Goal: Task Accomplishment & Management: Manage account settings

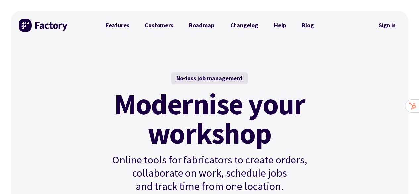
click at [389, 22] on link "Sign in" at bounding box center [387, 25] width 27 height 15
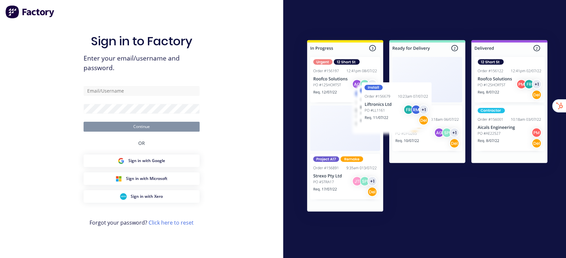
type input "[EMAIL_ADDRESS][DOMAIN_NAME]"
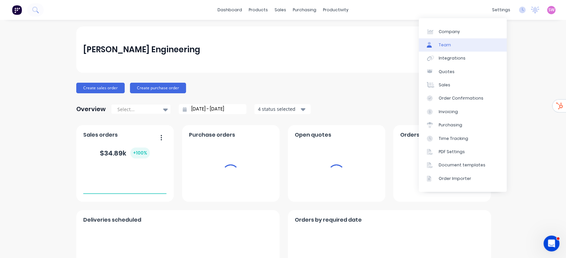
click at [452, 45] on link "Team" at bounding box center [463, 44] width 88 height 13
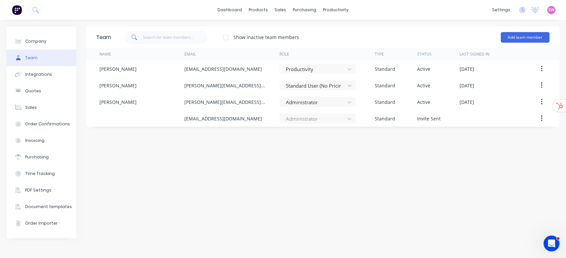
click at [349, 169] on div "Team Show inactive team members Add team member Name Email Role Type Status Las…" at bounding box center [322, 139] width 473 height 225
click at [223, 8] on link "dashboard" at bounding box center [229, 10] width 31 height 10
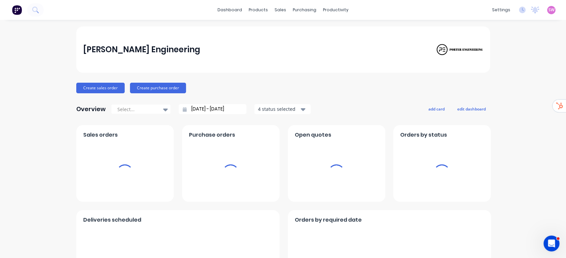
click at [548, 9] on span "SW" at bounding box center [551, 10] width 6 height 6
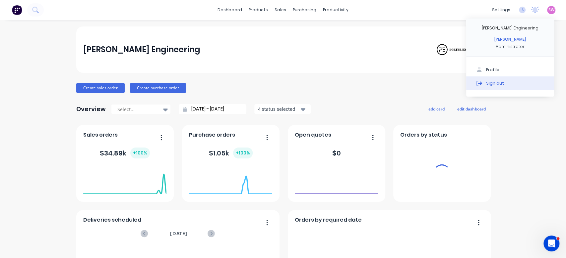
click at [496, 84] on button "Sign out" at bounding box center [510, 83] width 88 height 13
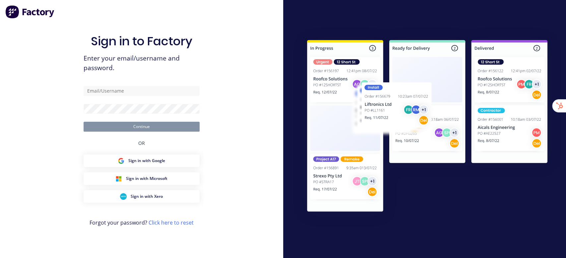
type input "[EMAIL_ADDRESS][DOMAIN_NAME]"
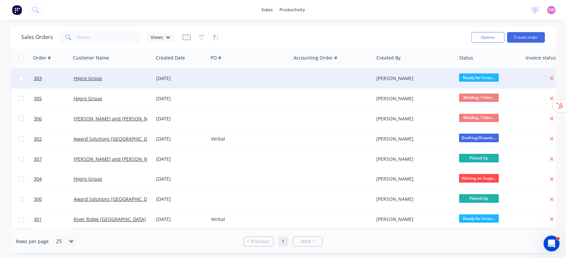
click at [258, 82] on div at bounding box center [249, 79] width 83 height 20
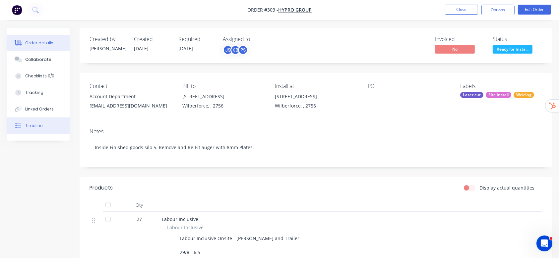
click at [41, 123] on div "Timeline" at bounding box center [34, 126] width 18 height 6
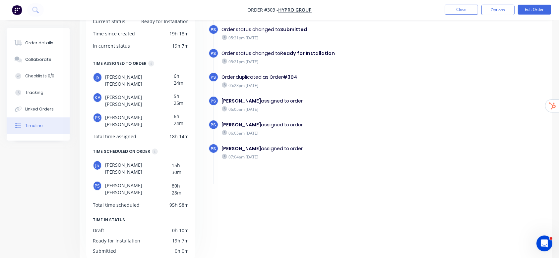
scroll to position [61, 0]
click at [468, 14] on button "Close" at bounding box center [461, 10] width 33 height 10
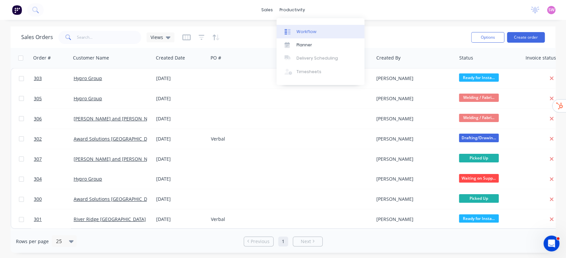
click at [297, 29] on div "Workflow" at bounding box center [306, 32] width 20 height 6
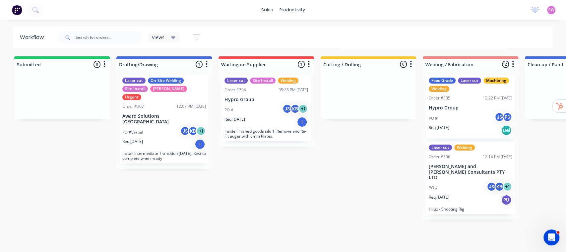
click at [259, 122] on div "Req. 13/09/25 I" at bounding box center [266, 121] width 84 height 11
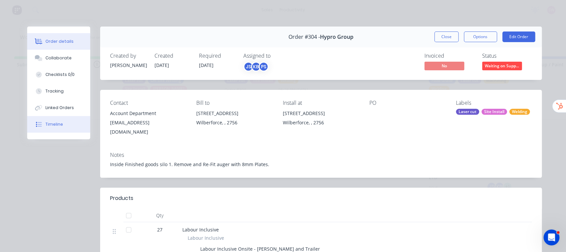
click at [54, 116] on button "Timeline" at bounding box center [58, 124] width 63 height 17
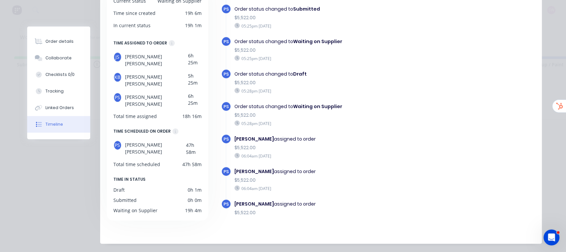
drag, startPoint x: 55, startPoint y: 204, endPoint x: 69, endPoint y: 202, distance: 14.2
click at [55, 204] on div "Order #304 - Hypro Group Close Options Edit Order Timeline Filter by event type…" at bounding box center [284, 86] width 514 height 315
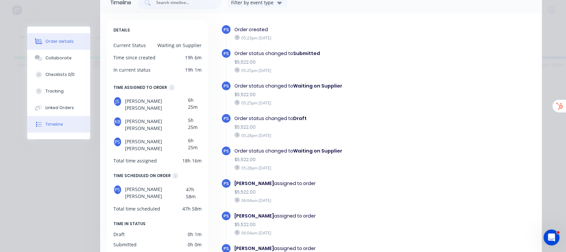
click at [57, 37] on button "Order details" at bounding box center [58, 41] width 63 height 17
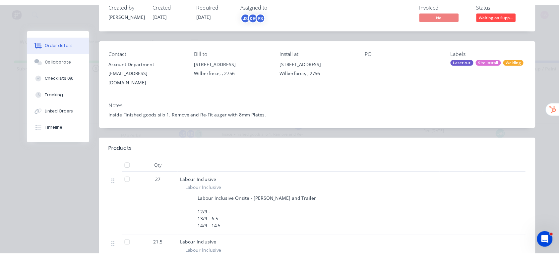
scroll to position [0, 0]
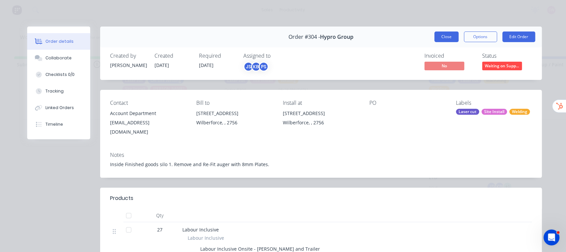
click at [439, 37] on button "Close" at bounding box center [446, 36] width 24 height 11
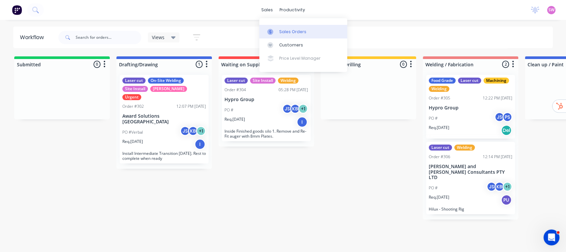
click at [286, 30] on div "Sales Orders" at bounding box center [292, 32] width 27 height 6
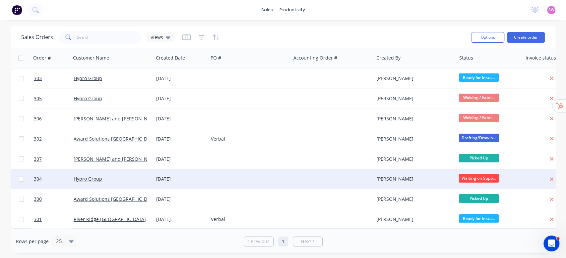
click at [289, 185] on div at bounding box center [249, 179] width 83 height 20
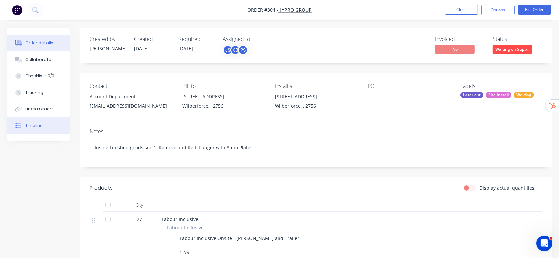
click at [32, 129] on div "Timeline" at bounding box center [34, 126] width 18 height 6
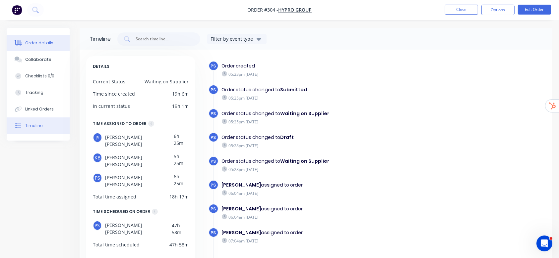
click at [42, 42] on div "Order details" at bounding box center [39, 43] width 28 height 6
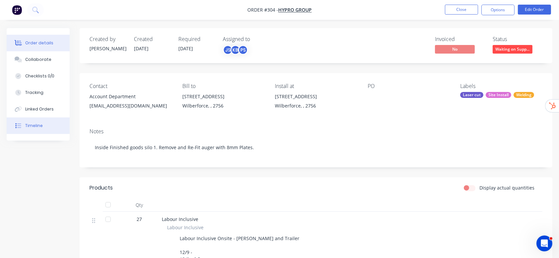
click at [39, 121] on button "Timeline" at bounding box center [38, 126] width 63 height 17
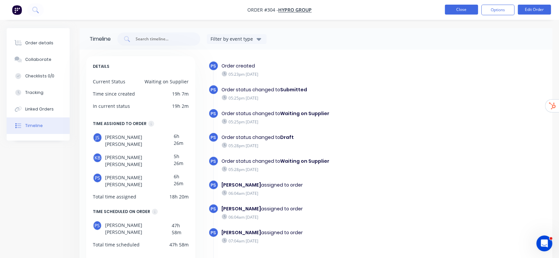
click at [459, 6] on button "Close" at bounding box center [461, 10] width 33 height 10
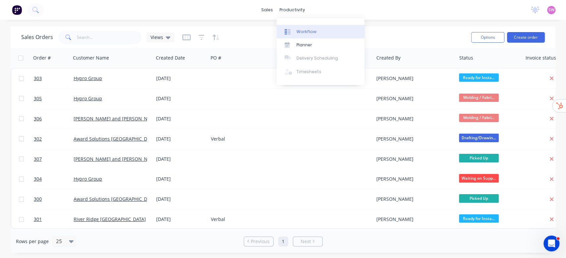
click at [312, 30] on div "Workflow" at bounding box center [306, 32] width 20 height 6
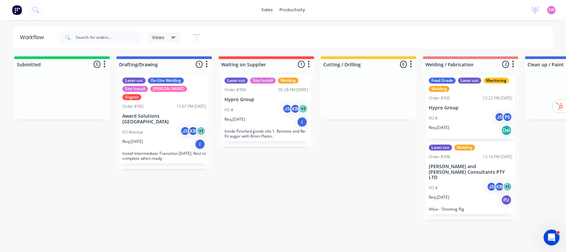
click at [263, 110] on div "PO # JS KB + 1" at bounding box center [266, 110] width 84 height 13
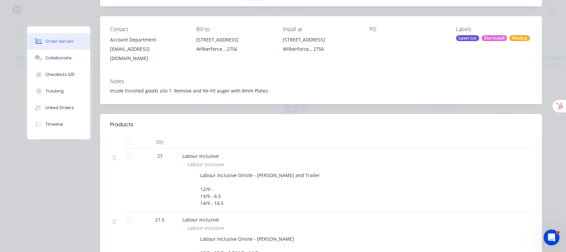
scroll to position [177, 0]
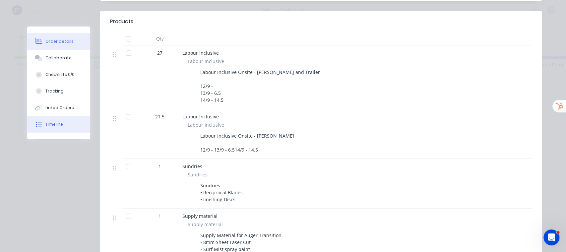
click at [46, 121] on div "Timeline" at bounding box center [54, 124] width 18 height 6
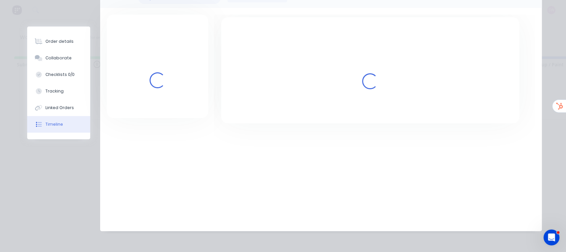
scroll to position [97, 0]
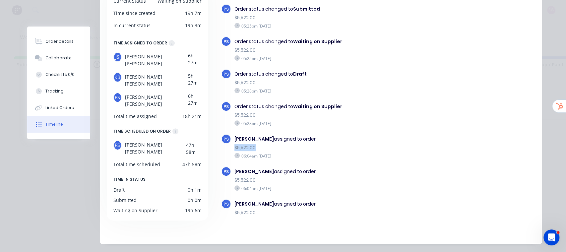
drag, startPoint x: 230, startPoint y: 146, endPoint x: 255, endPoint y: 145, distance: 24.9
click at [255, 145] on div "Jamie Smith assigned to order $5,522.00 06:04am Sunday 31/08/25" at bounding box center [331, 147] width 200 height 27
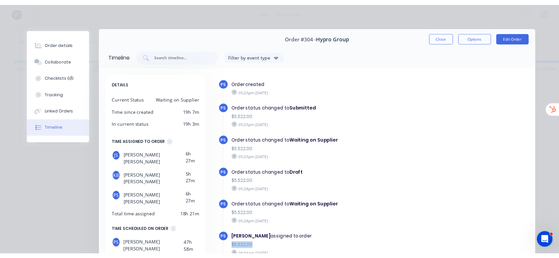
scroll to position [0, 0]
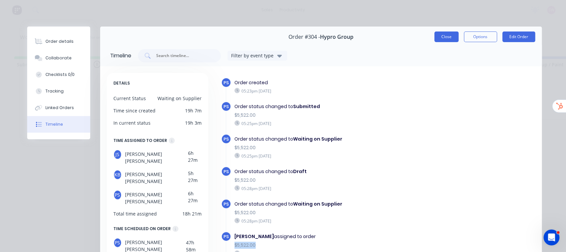
click at [435, 32] on button "Close" at bounding box center [446, 36] width 24 height 11
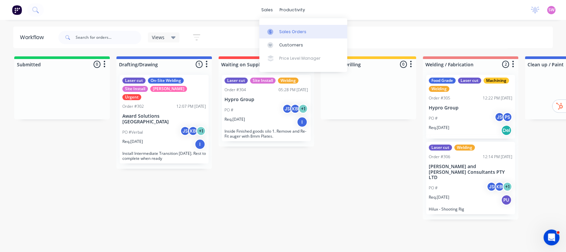
click at [283, 28] on link "Sales Orders" at bounding box center [303, 31] width 88 height 13
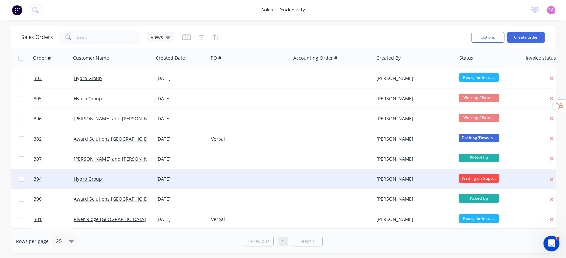
click at [249, 179] on div at bounding box center [249, 179] width 83 height 20
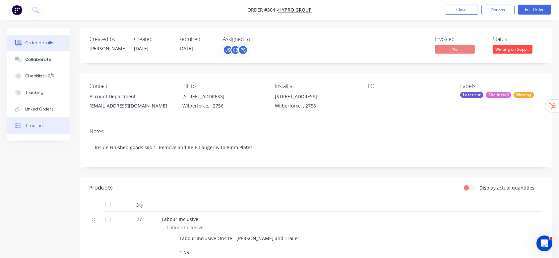
click at [39, 120] on button "Timeline" at bounding box center [38, 126] width 63 height 17
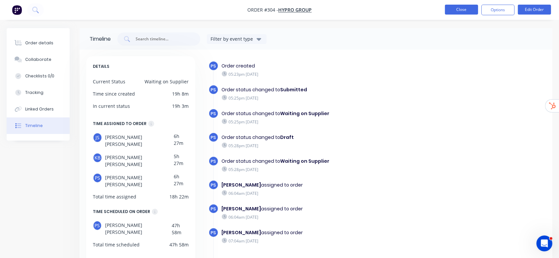
click at [470, 9] on button "Close" at bounding box center [461, 10] width 33 height 10
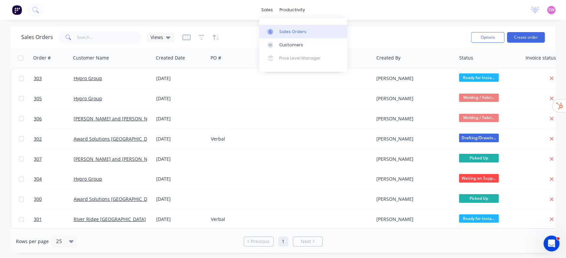
click at [290, 30] on div "Sales Orders" at bounding box center [292, 32] width 27 height 6
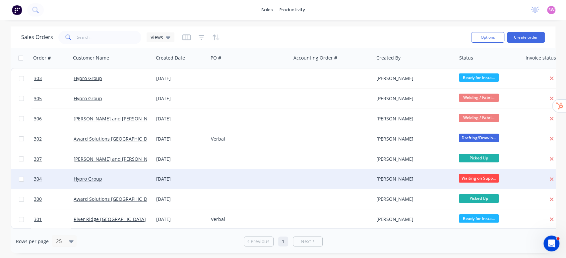
click at [215, 176] on div at bounding box center [249, 179] width 83 height 20
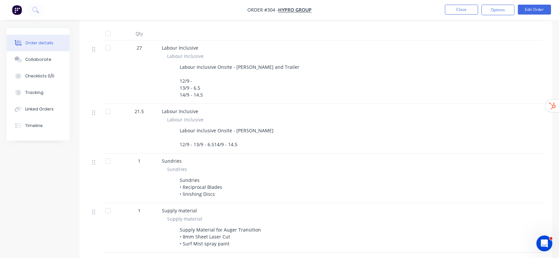
scroll to position [177, 0]
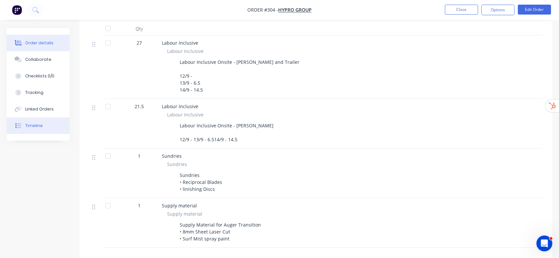
click at [31, 121] on button "Timeline" at bounding box center [38, 126] width 63 height 17
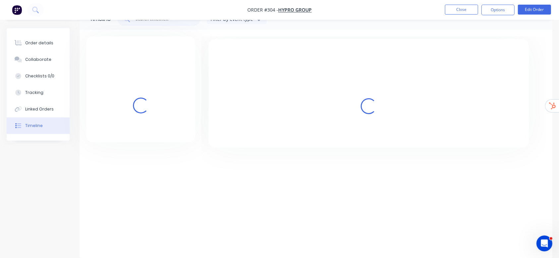
scroll to position [45, 0]
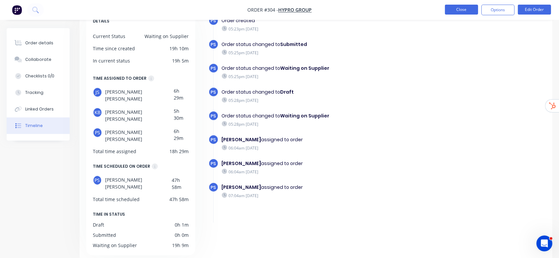
click at [466, 10] on button "Close" at bounding box center [461, 10] width 33 height 10
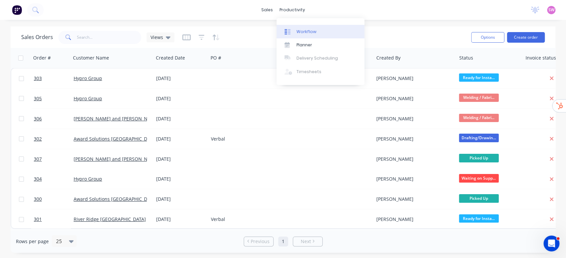
click at [311, 28] on link "Workflow" at bounding box center [320, 31] width 88 height 13
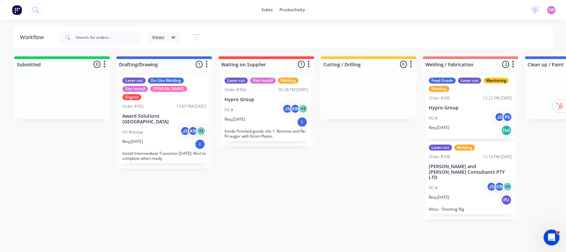
click at [264, 109] on div "PO # JS KB + 1" at bounding box center [266, 110] width 84 height 13
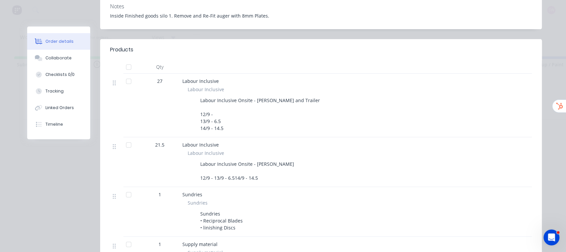
scroll to position [177, 0]
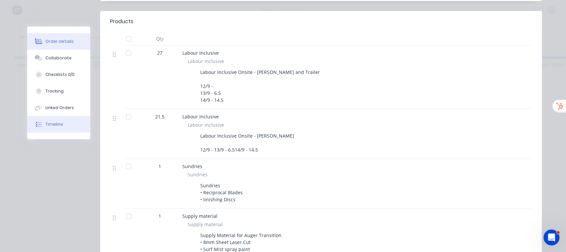
click at [47, 124] on div "Timeline" at bounding box center [54, 124] width 18 height 6
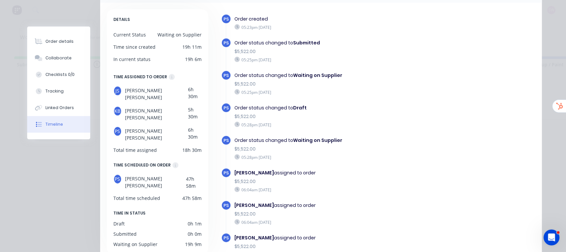
scroll to position [97, 0]
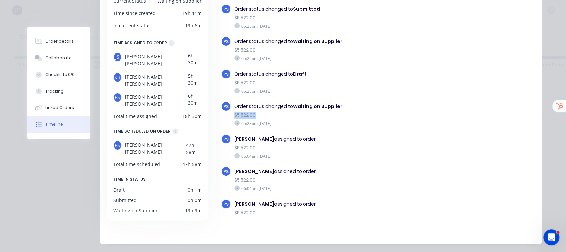
drag, startPoint x: 228, startPoint y: 116, endPoint x: 269, endPoint y: 116, distance: 41.4
click at [269, 116] on div "Order status changed to Waiting on Supplier $5,522.00 05:28pm Saturday 30/08/25" at bounding box center [331, 114] width 200 height 27
drag, startPoint x: 229, startPoint y: 148, endPoint x: 276, endPoint y: 147, distance: 47.1
click at [277, 147] on div "Jamie Smith assigned to order $5,522.00 06:04am Sunday 31/08/25" at bounding box center [331, 147] width 200 height 27
drag, startPoint x: 226, startPoint y: 177, endPoint x: 278, endPoint y: 178, distance: 51.7
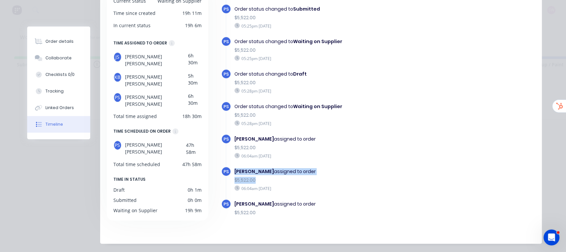
click at [278, 178] on div "PS Peter Smith assigned to order $5,522.00 06:04am Sunday 31/08/25" at bounding box center [332, 182] width 222 height 32
drag, startPoint x: 398, startPoint y: 137, endPoint x: 396, endPoint y: 140, distance: 3.6
click at [398, 138] on div "Jamie Smith assigned to order" at bounding box center [331, 139] width 194 height 7
click at [558, 234] on html at bounding box center [550, 236] width 16 height 16
click at [547, 235] on icon "Open Intercom Messenger" at bounding box center [550, 236] width 11 height 11
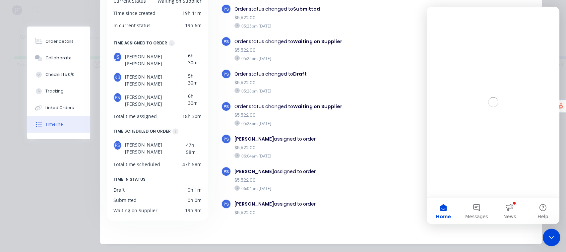
scroll to position [0, 0]
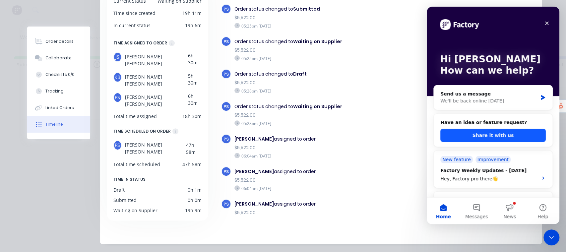
click at [490, 141] on button "Share it with us" at bounding box center [492, 135] width 105 height 13
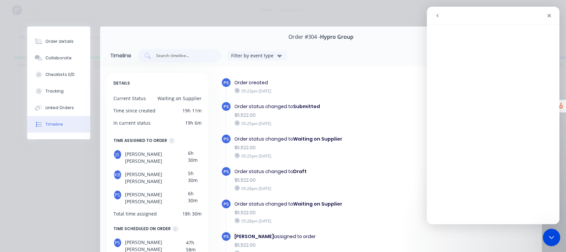
click at [557, 232] on div "Close Intercom Messenger" at bounding box center [550, 236] width 16 height 16
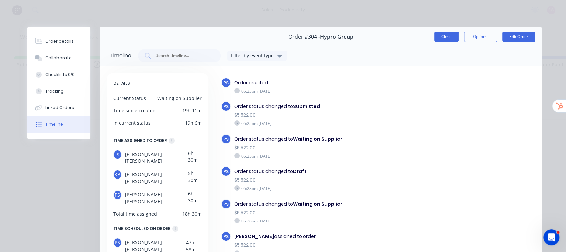
click at [437, 31] on button "Close" at bounding box center [446, 36] width 24 height 11
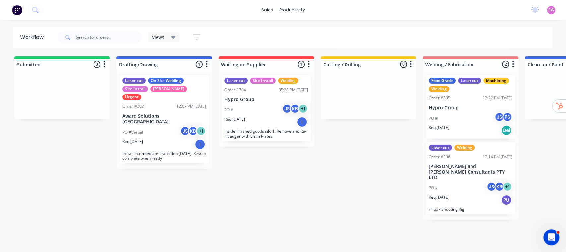
click at [251, 134] on p "Inside Finished goods silo 1. Remove and Re-Fit auger with 8mm Plates." at bounding box center [266, 134] width 84 height 10
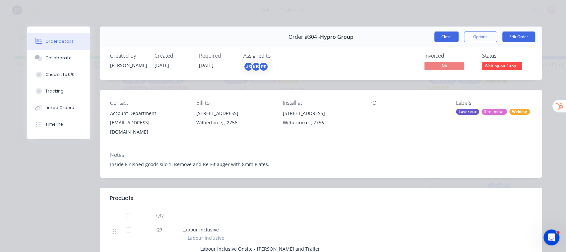
click at [437, 40] on button "Close" at bounding box center [446, 36] width 24 height 11
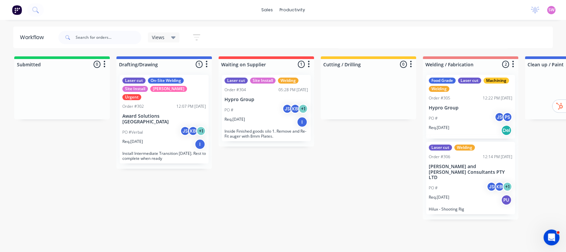
click at [550, 9] on span "SW" at bounding box center [551, 10] width 6 height 6
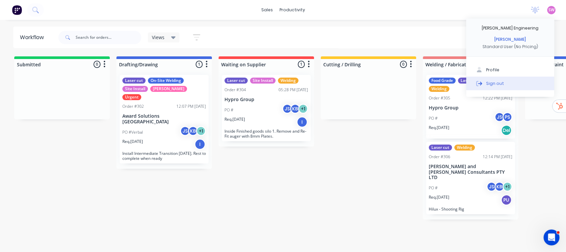
click at [497, 85] on div "Sign out" at bounding box center [495, 83] width 18 height 6
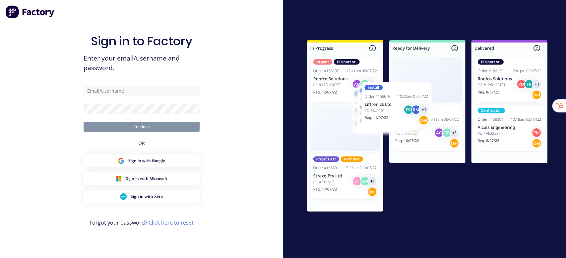
type input "[EMAIL_ADDRESS][DOMAIN_NAME]"
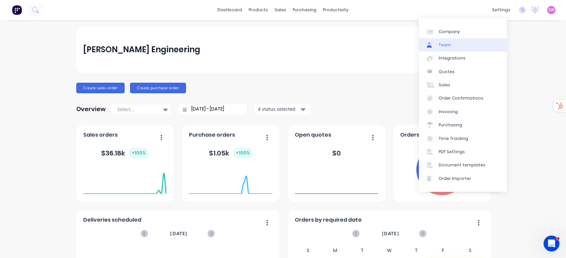
click at [456, 38] on link "Team" at bounding box center [463, 44] width 88 height 13
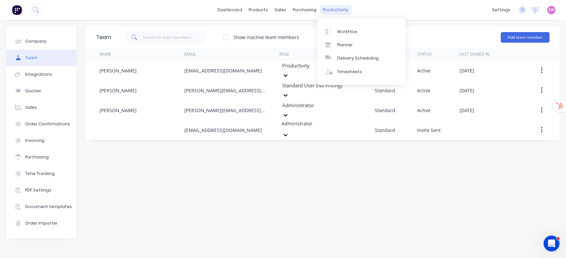
click at [333, 7] on div "productivity" at bounding box center [335, 10] width 32 height 10
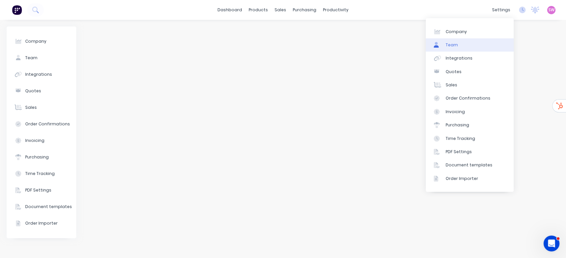
click at [473, 44] on link "Team" at bounding box center [470, 44] width 88 height 13
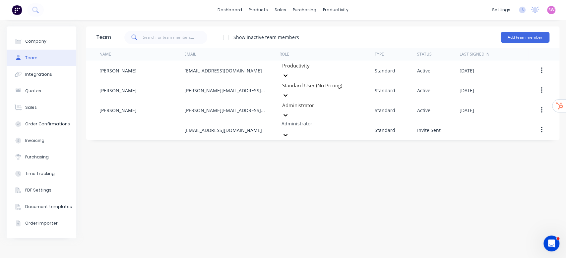
click at [329, 205] on div "Team Show inactive team members Add team member Name Email Role Type Status Las…" at bounding box center [322, 139] width 473 height 225
click at [223, 7] on link "dashboard" at bounding box center [229, 10] width 31 height 10
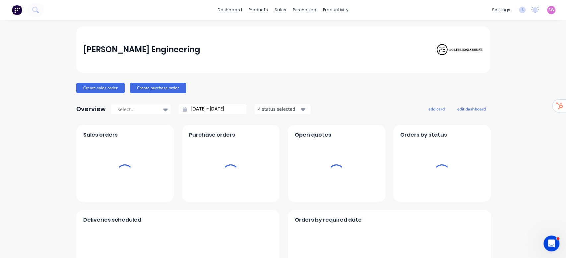
click at [547, 14] on div "SW Porter Engineering Stuart Wheatley Administrator Profile Sign out" at bounding box center [551, 10] width 8 height 8
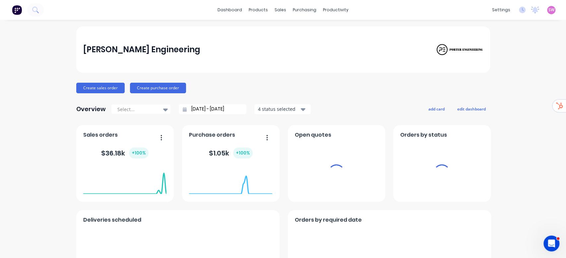
click at [548, 10] on span "SW" at bounding box center [551, 10] width 6 height 6
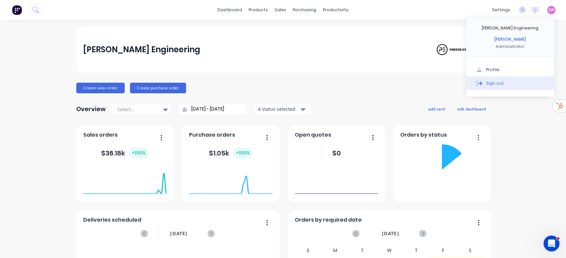
click at [527, 86] on button "Sign out" at bounding box center [510, 83] width 88 height 13
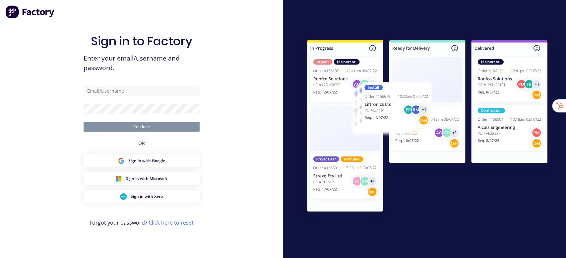
type input "[EMAIL_ADDRESS][DOMAIN_NAME]"
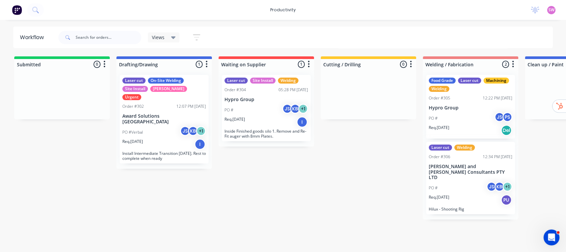
click at [260, 115] on div "PO # JS KB + 1" at bounding box center [266, 110] width 84 height 13
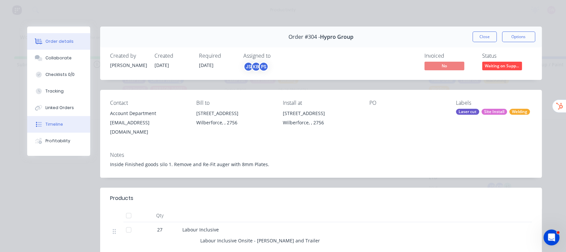
click at [52, 121] on div "Timeline" at bounding box center [54, 124] width 18 height 6
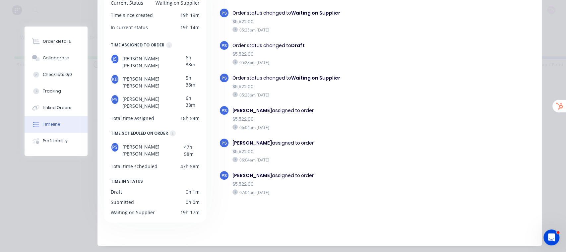
scroll to position [97, 0]
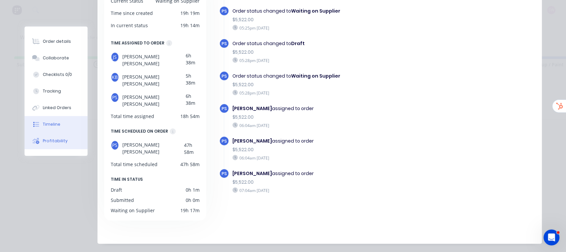
click at [51, 135] on button "Profitability" at bounding box center [56, 141] width 63 height 17
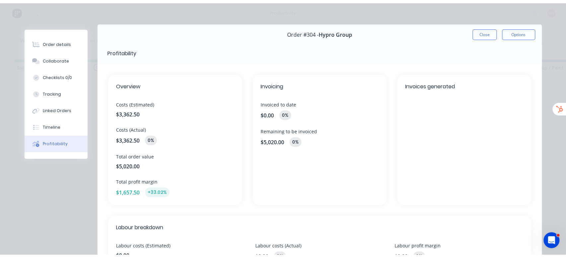
scroll to position [0, 0]
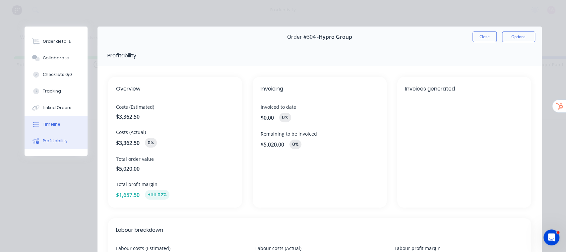
click at [48, 121] on button "Timeline" at bounding box center [56, 124] width 63 height 17
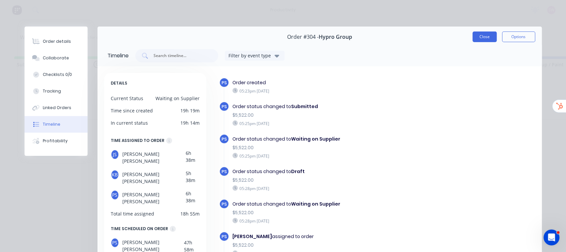
click at [482, 35] on button "Close" at bounding box center [484, 36] width 24 height 11
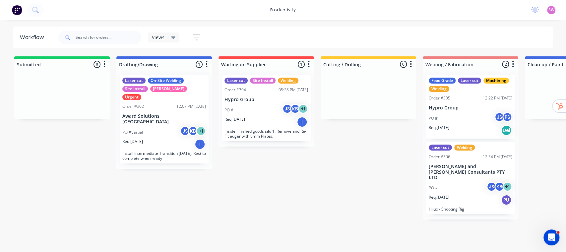
click at [550, 5] on div "No new notifications Mark all as read You have no notifications SW Porter Engin…" at bounding box center [545, 10] width 40 height 10
click at [547, 11] on div "SW Porter Engineering Stuart Wheatley Productivity Profile Sign out" at bounding box center [551, 10] width 8 height 8
click at [550, 9] on span "SW" at bounding box center [551, 10] width 6 height 6
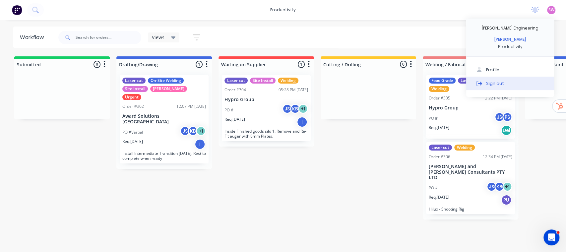
click at [493, 87] on button "Sign out" at bounding box center [510, 83] width 88 height 13
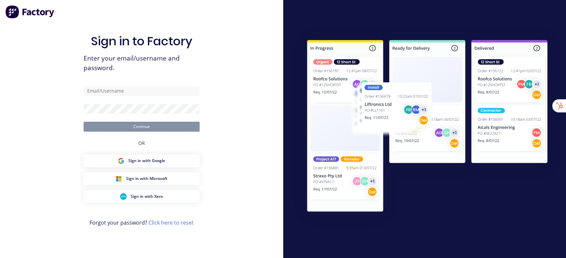
type input "[EMAIL_ADDRESS][DOMAIN_NAME]"
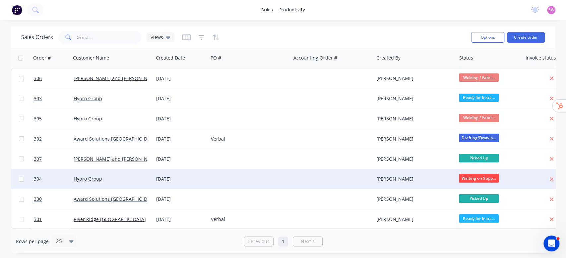
click at [244, 182] on div at bounding box center [249, 179] width 83 height 20
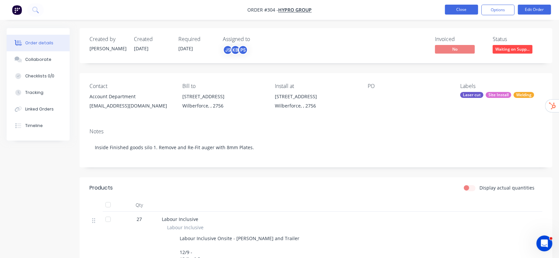
click at [474, 14] on button "Close" at bounding box center [461, 10] width 33 height 10
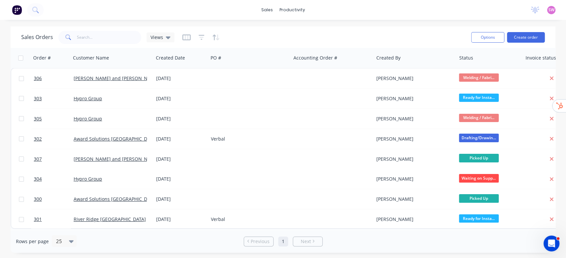
click at [549, 11] on span "SW" at bounding box center [551, 10] width 6 height 6
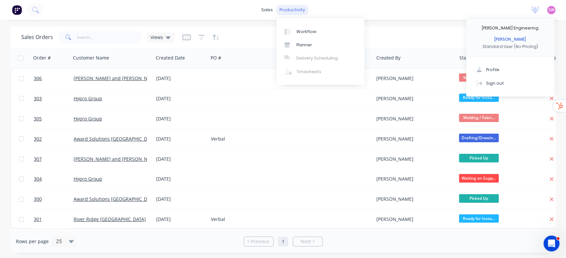
click at [295, 11] on div "productivity" at bounding box center [292, 10] width 32 height 10
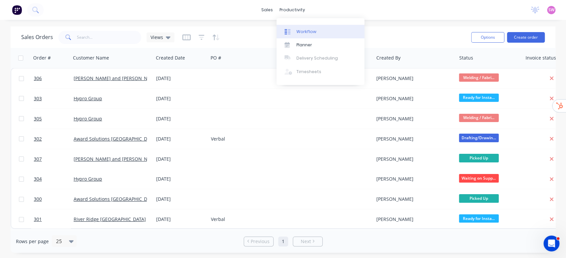
click at [300, 28] on link "Workflow" at bounding box center [320, 31] width 88 height 13
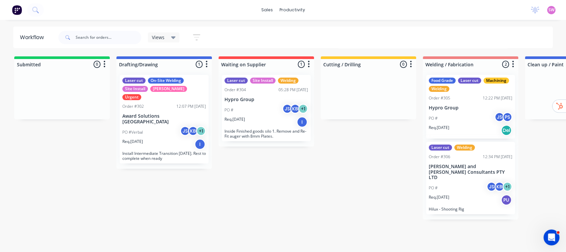
click at [264, 112] on div "PO # JS KB + 1" at bounding box center [266, 110] width 84 height 13
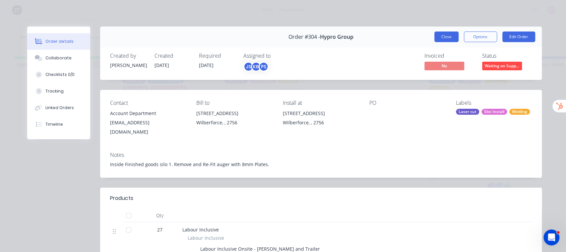
click at [439, 34] on button "Close" at bounding box center [446, 36] width 24 height 11
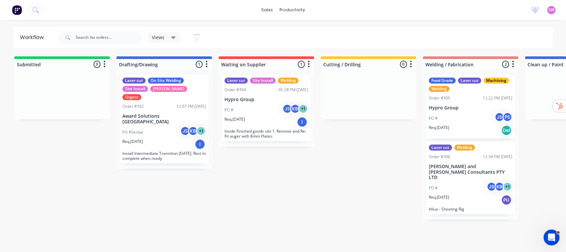
click at [554, 8] on span "SW" at bounding box center [551, 10] width 6 height 6
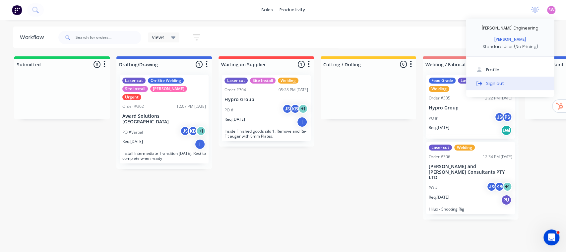
click at [495, 84] on div "Sign out" at bounding box center [495, 83] width 18 height 6
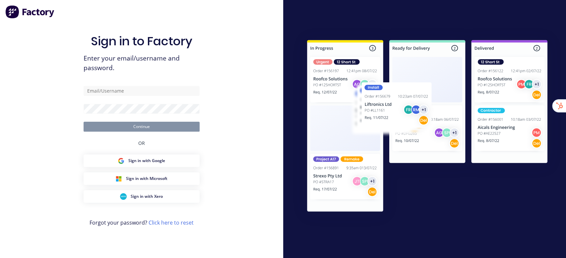
type input "[EMAIL_ADDRESS][DOMAIN_NAME]"
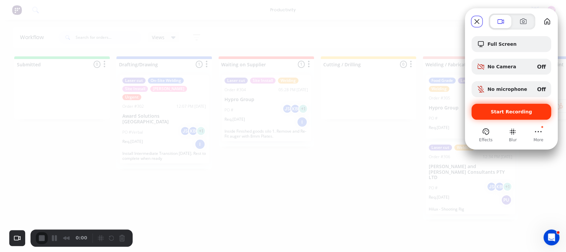
click at [512, 106] on div "Start Recording" at bounding box center [511, 112] width 80 height 16
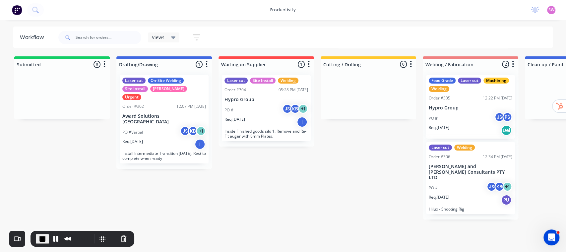
click at [268, 109] on div "PO # JS KB + 1" at bounding box center [266, 110] width 84 height 13
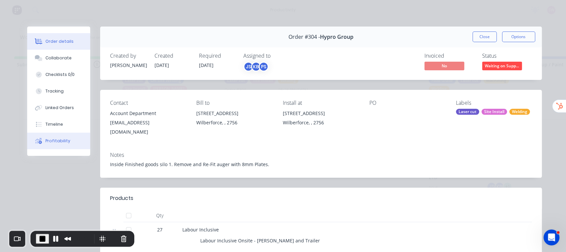
click at [40, 139] on div at bounding box center [39, 141] width 10 height 6
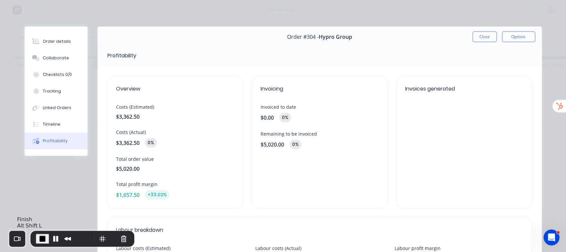
click at [42, 237] on span "End Recording" at bounding box center [42, 239] width 8 height 8
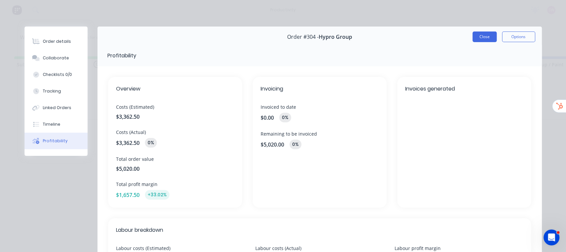
click at [486, 40] on button "Close" at bounding box center [484, 36] width 24 height 11
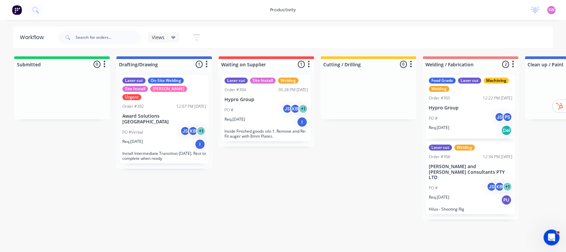
click at [552, 10] on span "SW" at bounding box center [551, 10] width 6 height 6
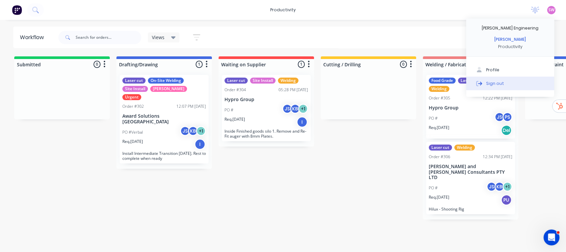
click at [504, 86] on button "Sign out" at bounding box center [510, 83] width 88 height 13
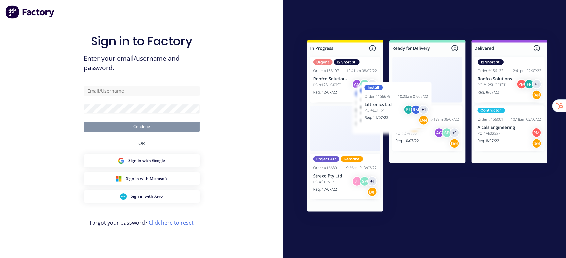
type input "[EMAIL_ADDRESS][DOMAIN_NAME]"
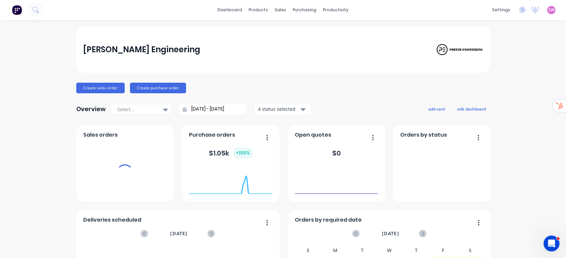
click at [548, 8] on span "SW" at bounding box center [551, 10] width 6 height 6
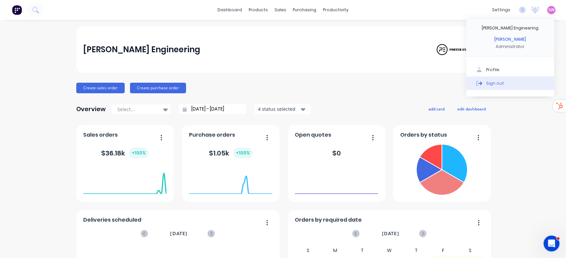
click at [486, 81] on div "Sign out" at bounding box center [495, 83] width 18 height 6
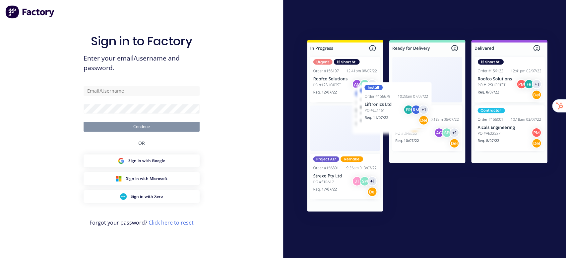
type input "[EMAIL_ADDRESS][DOMAIN_NAME]"
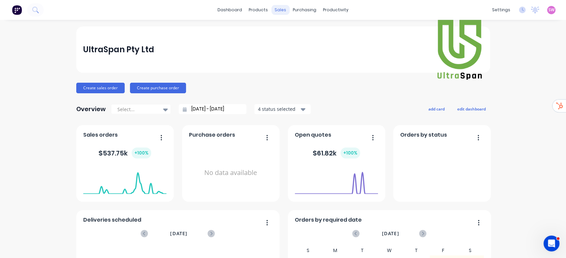
click at [273, 10] on div "sales" at bounding box center [280, 10] width 18 height 10
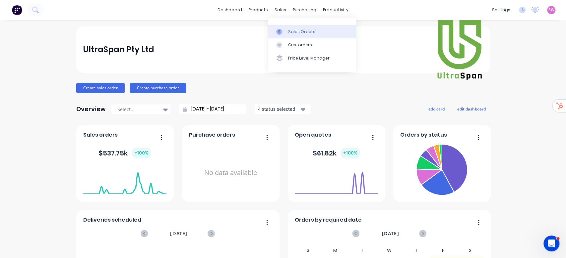
click at [294, 28] on link "Sales Orders" at bounding box center [312, 31] width 88 height 13
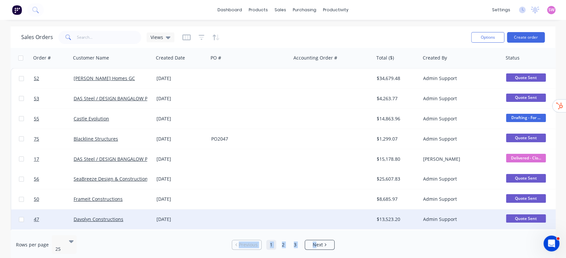
drag, startPoint x: 142, startPoint y: 233, endPoint x: 189, endPoint y: 220, distance: 49.0
click at [300, 237] on div "Rows per page 25 Previous 1 2 3 Next" at bounding box center [283, 245] width 545 height 30
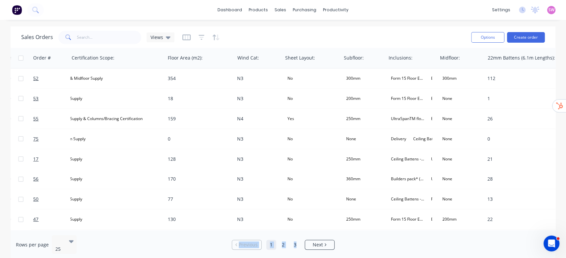
scroll to position [0, 717]
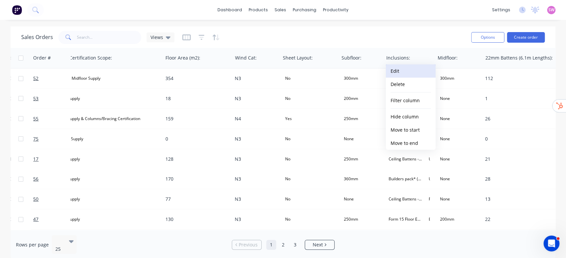
click at [403, 74] on button "Edit" at bounding box center [411, 71] width 50 height 13
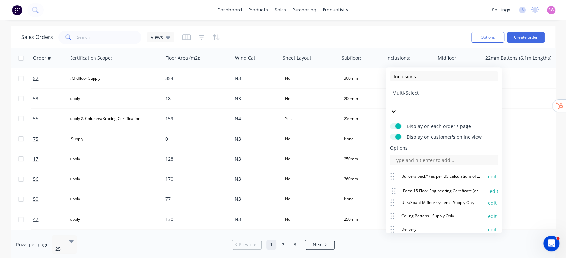
drag, startPoint x: 390, startPoint y: 158, endPoint x: 391, endPoint y: 172, distance: 14.3
drag, startPoint x: 391, startPoint y: 159, endPoint x: 391, endPoint y: 171, distance: 12.3
drag, startPoint x: 392, startPoint y: 160, endPoint x: 393, endPoint y: 170, distance: 9.9
click at [488, 174] on button "edit" at bounding box center [492, 177] width 9 height 7
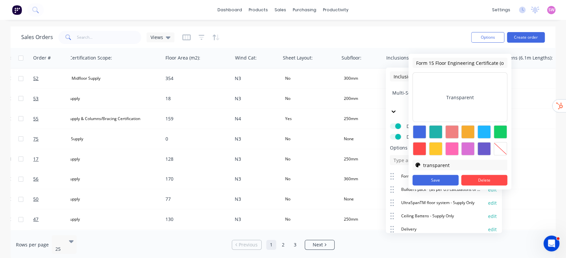
scroll to position [0, 18]
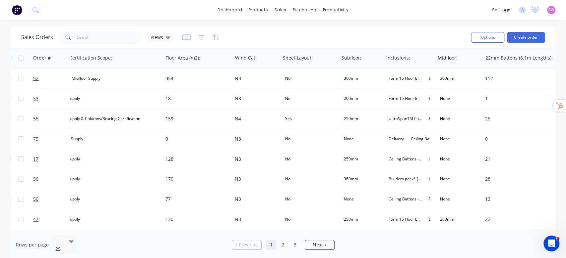
click at [409, 31] on div "Sales Orders Views" at bounding box center [243, 37] width 444 height 16
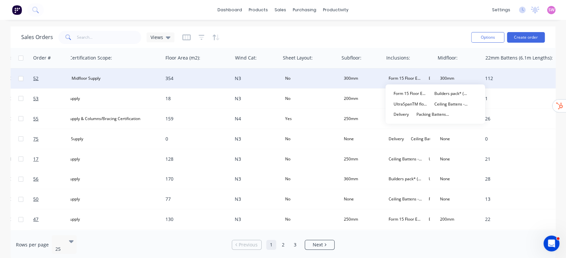
click at [397, 76] on span "Form 15 Floor Engineering Certificate (or similar)" at bounding box center [404, 78] width 33 height 7
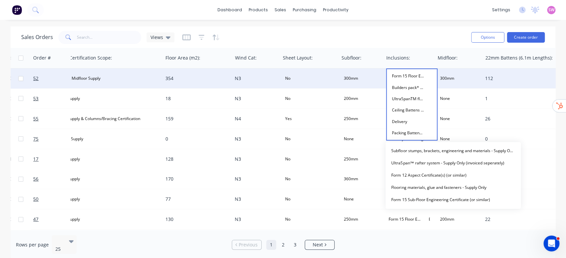
click at [420, 36] on div "Sales Orders Views" at bounding box center [243, 37] width 444 height 16
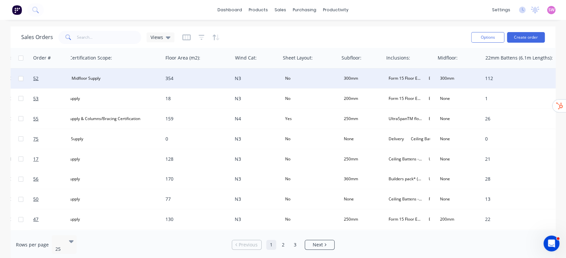
drag, startPoint x: 372, startPoint y: 27, endPoint x: 357, endPoint y: 41, distance: 20.9
click at [372, 28] on div "Sales Orders Views Options Create order" at bounding box center [283, 38] width 545 height 22
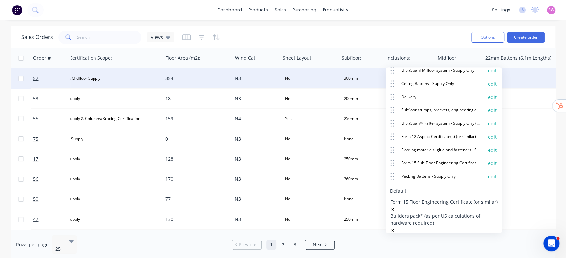
scroll to position [141, 0]
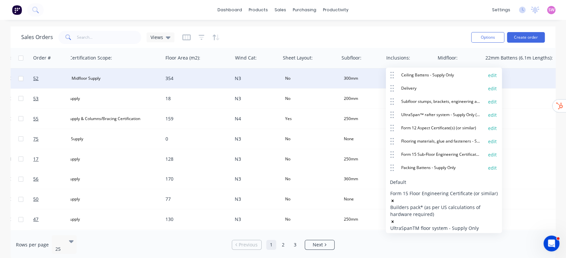
click at [397, 250] on icon at bounding box center [393, 253] width 7 height 7
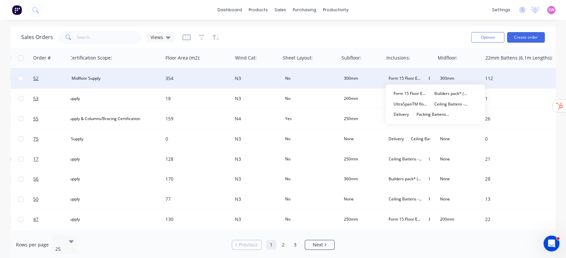
click at [409, 81] on span "Form 15 Floor Engineering Certificate (or similar)" at bounding box center [404, 78] width 33 height 7
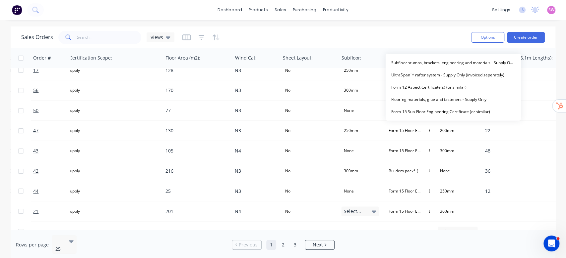
scroll to position [88, 717]
click at [349, 32] on div "Sales Orders Views" at bounding box center [243, 37] width 444 height 16
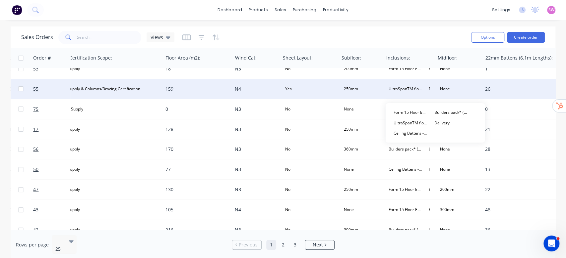
scroll to position [0, 717]
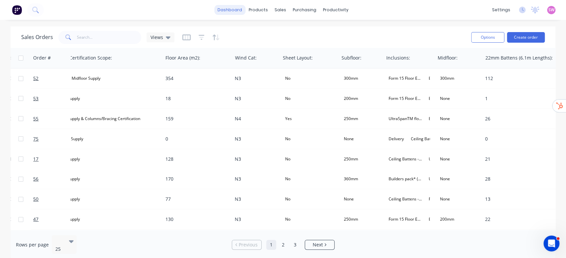
click at [233, 10] on link "dashboard" at bounding box center [229, 10] width 31 height 10
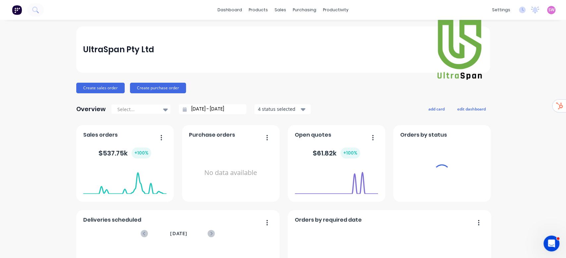
click at [547, 13] on div "SW UltraSpan Pty Ltd [PERSON_NAME] Administrator Profile Sign out" at bounding box center [551, 10] width 8 height 8
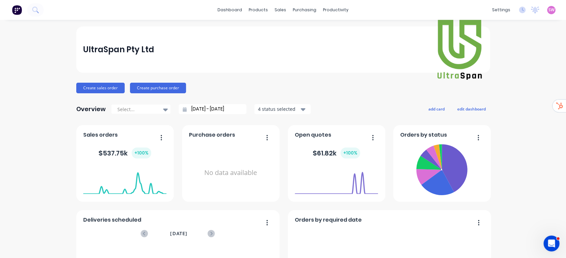
click at [548, 7] on span "SW" at bounding box center [551, 10] width 6 height 6
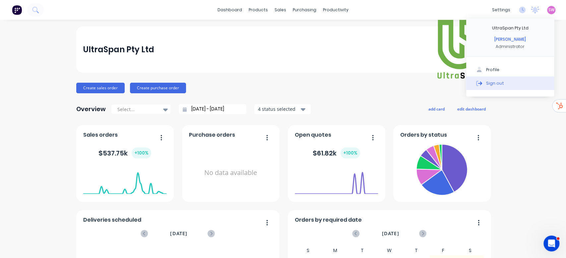
click at [486, 86] on div "Sign out" at bounding box center [495, 83] width 18 height 6
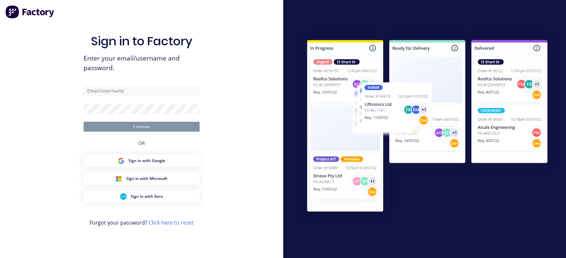
type input "[EMAIL_ADDRESS][DOMAIN_NAME]"
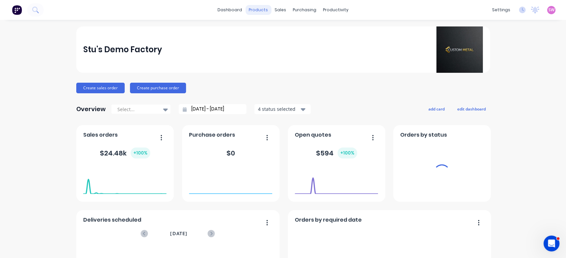
click at [258, 11] on div "products" at bounding box center [258, 10] width 26 height 10
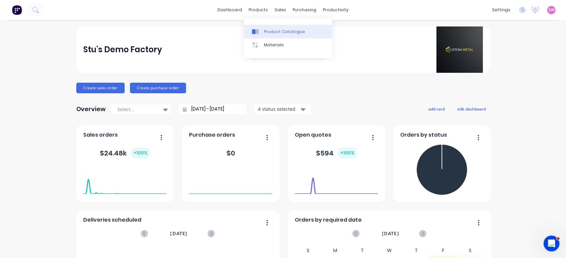
click at [265, 28] on link "Product Catalogue" at bounding box center [288, 31] width 88 height 13
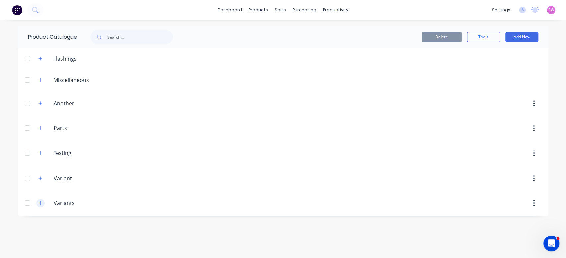
click at [42, 203] on button "button" at bounding box center [40, 204] width 8 height 8
click at [40, 180] on icon "button" at bounding box center [40, 178] width 4 height 5
click at [42, 152] on button "button" at bounding box center [40, 153] width 8 height 8
click at [37, 127] on button "button" at bounding box center [40, 128] width 8 height 8
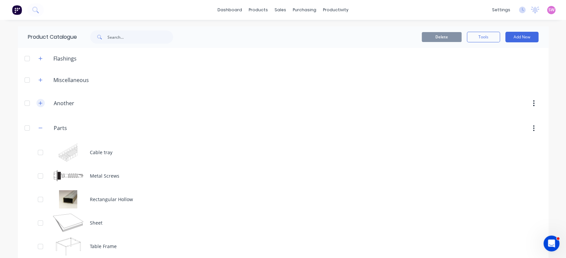
click at [37, 106] on button "button" at bounding box center [40, 103] width 8 height 8
click at [36, 77] on span at bounding box center [40, 80] width 8 height 8
click at [38, 78] on icon "button" at bounding box center [40, 80] width 4 height 5
click at [38, 59] on icon "button" at bounding box center [40, 58] width 4 height 5
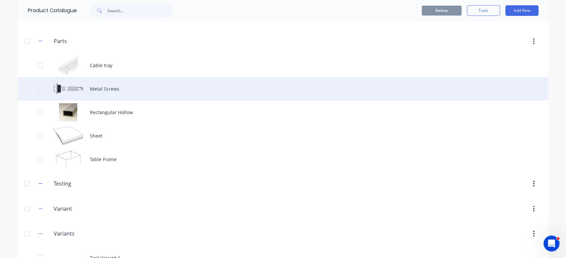
scroll to position [105, 0]
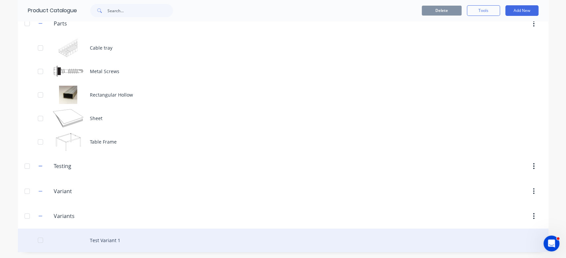
click at [99, 243] on div "Test Variant 1" at bounding box center [283, 241] width 530 height 24
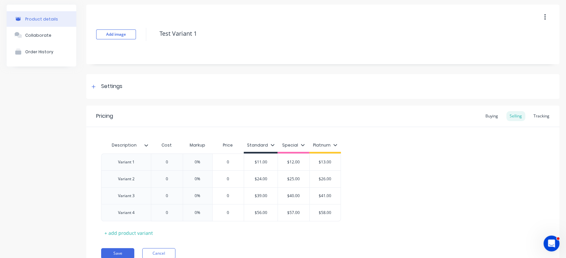
scroll to position [52, 0]
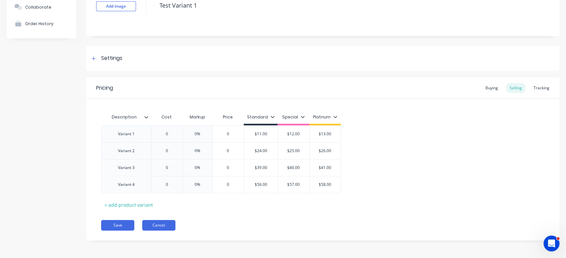
click at [165, 230] on button "Cancel" at bounding box center [158, 225] width 33 height 11
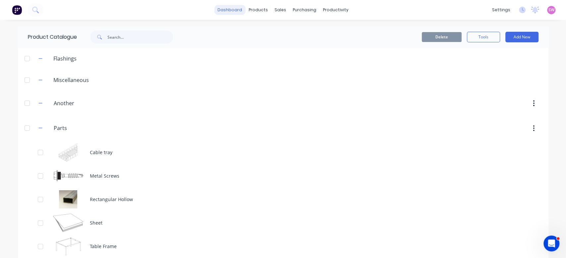
click at [232, 13] on link "dashboard" at bounding box center [229, 10] width 31 height 10
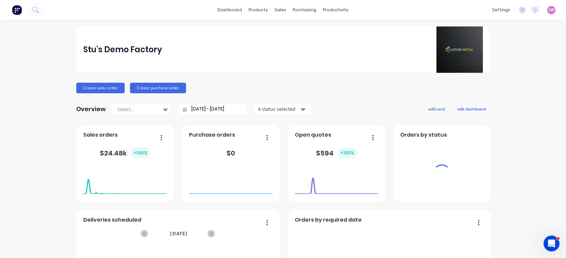
click at [548, 11] on span "SW" at bounding box center [551, 10] width 6 height 6
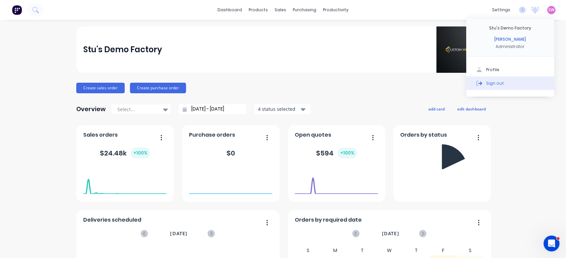
click at [534, 88] on button "Sign out" at bounding box center [510, 83] width 88 height 13
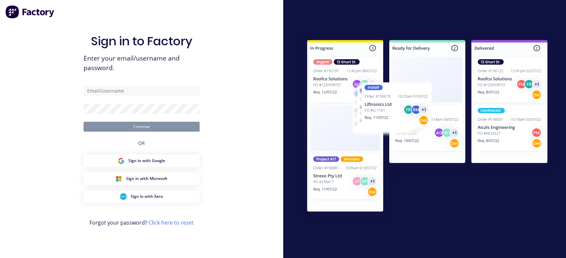
type input "[EMAIL_ADDRESS][DOMAIN_NAME]"
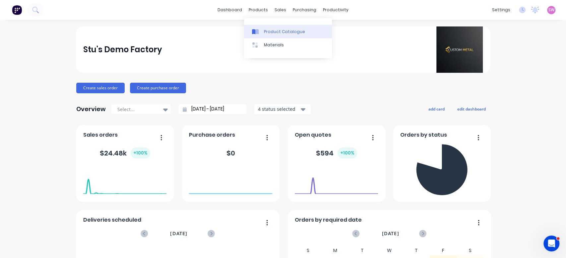
click at [269, 30] on div "Product Catalogue" at bounding box center [284, 32] width 41 height 6
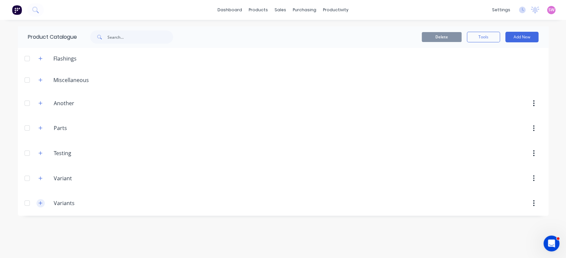
click at [41, 202] on icon "button" at bounding box center [40, 203] width 4 height 5
click at [40, 5] on button at bounding box center [35, 9] width 17 height 13
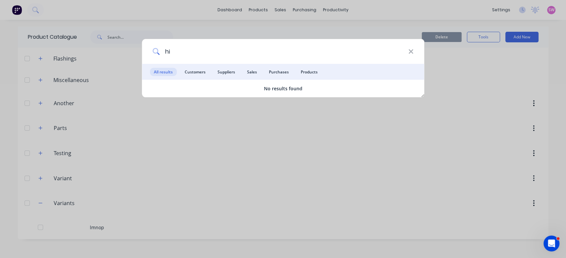
type input "h"
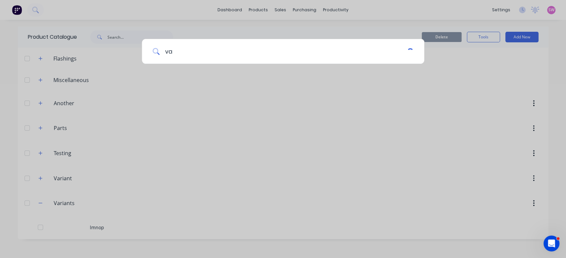
type input "v"
click at [376, 99] on div at bounding box center [283, 129] width 566 height 258
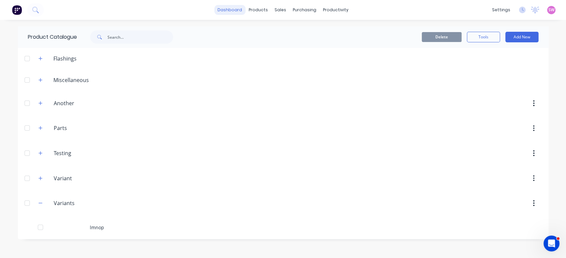
click at [230, 9] on link "dashboard" at bounding box center [229, 10] width 31 height 10
